Goal: Information Seeking & Learning: Find specific fact

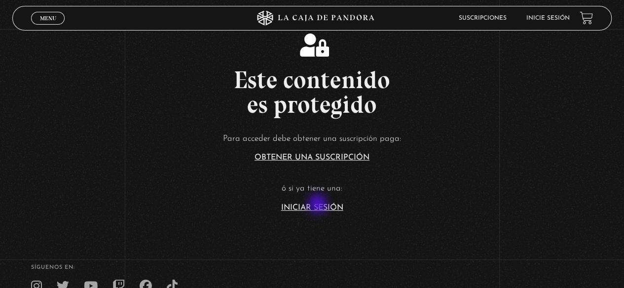
click at [318, 205] on link "Iniciar Sesión" at bounding box center [312, 208] width 62 height 8
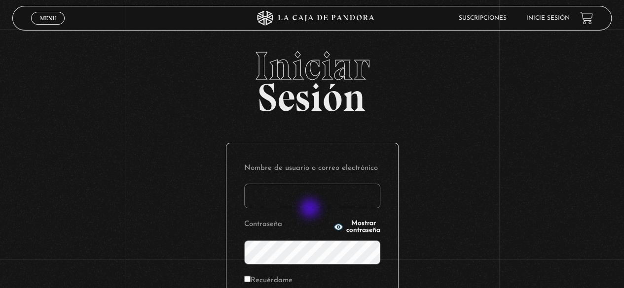
scroll to position [99, 0]
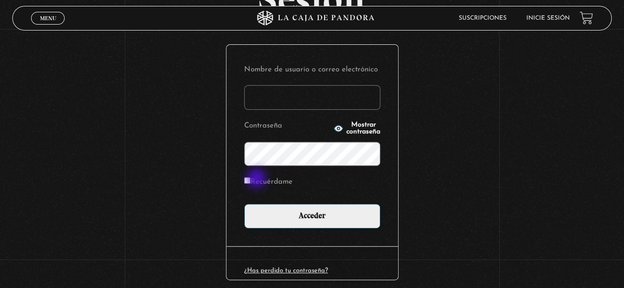
type input "[EMAIL_ADDRESS][DOMAIN_NAME]"
click at [250, 181] on input "Recuérdame" at bounding box center [247, 180] width 6 height 6
checkbox input "true"
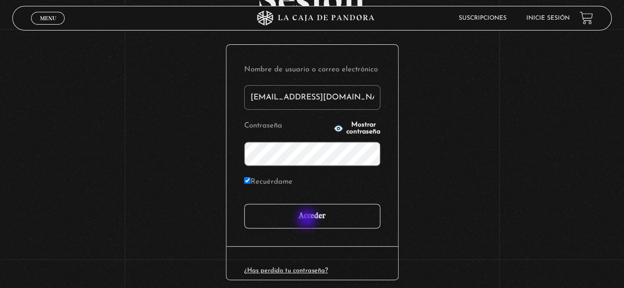
click at [308, 220] on input "Acceder" at bounding box center [312, 216] width 136 height 25
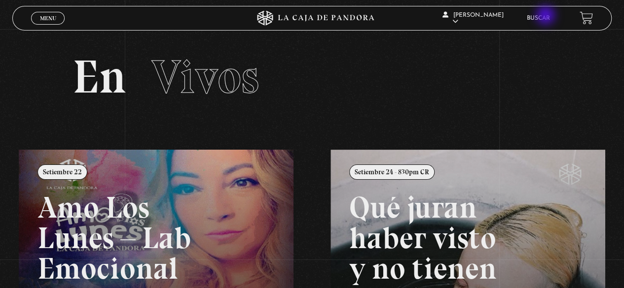
click at [547, 16] on link "Buscar" at bounding box center [537, 18] width 23 height 6
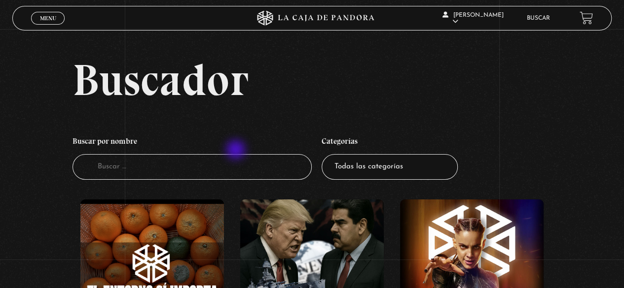
click at [196, 165] on input "Buscador" at bounding box center [192, 167] width 240 height 26
type input "proverbios"
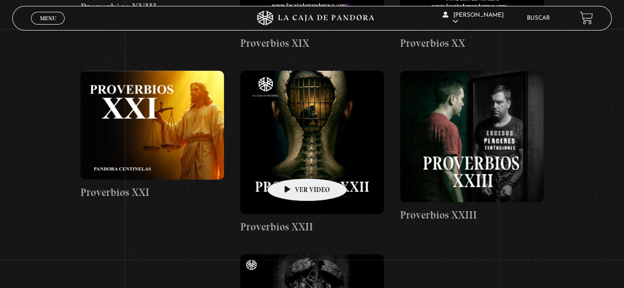
scroll to position [1282, 0]
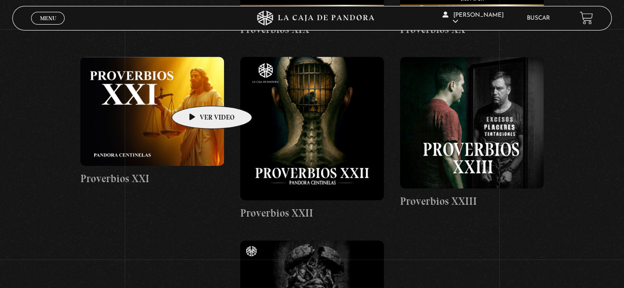
click at [196, 91] on figure at bounding box center [151, 111] width 143 height 109
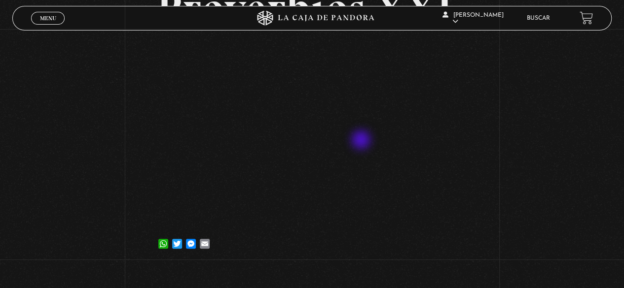
scroll to position [99, 0]
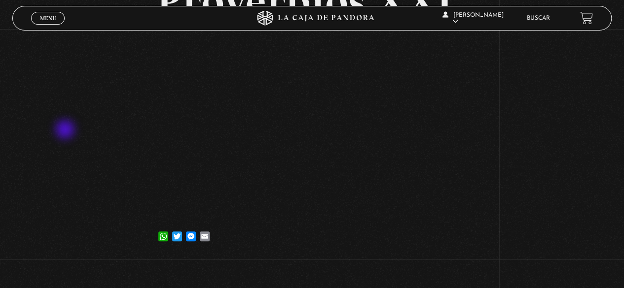
click at [67, 131] on div "Volver [DATE] Proverbios XXI WhatsApp Twitter Messenger Email" at bounding box center [312, 94] width 624 height 329
click at [365, 244] on article "13 junio, 2025 Proverbios XXI WhatsApp Twitter Messenger Email" at bounding box center [311, 104] width 311 height 290
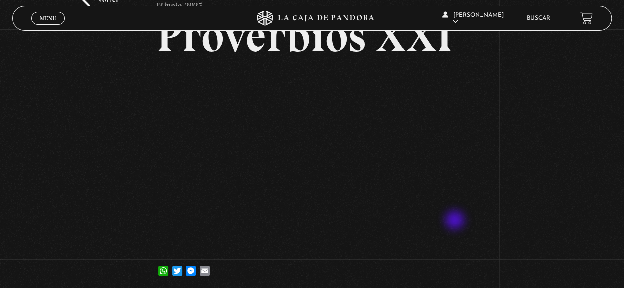
scroll to position [49, 0]
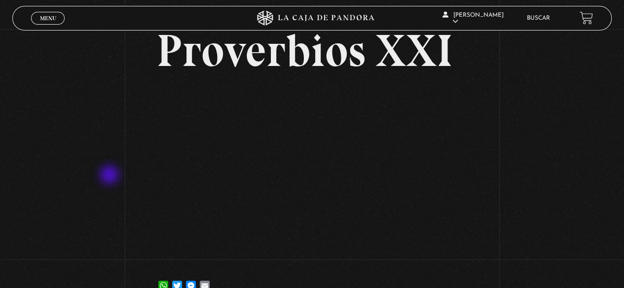
click at [110, 176] on div "Volver [DATE] Proverbios XXI WhatsApp Twitter Messenger Email" at bounding box center [312, 144] width 624 height 329
